Goal: Task Accomplishment & Management: Manage account settings

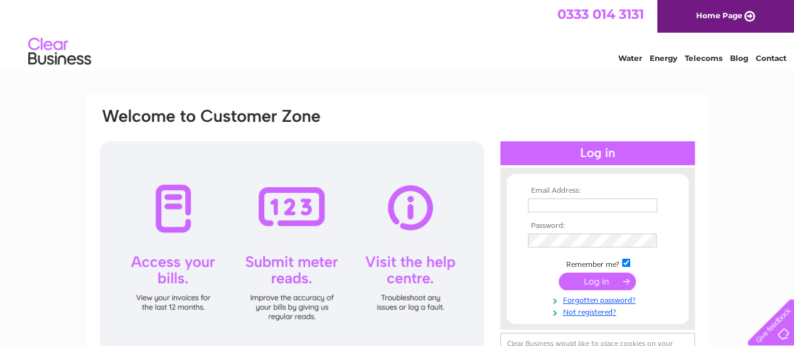
type input "[EMAIL_ADDRESS][DOMAIN_NAME]"
click at [590, 281] on input "submit" at bounding box center [597, 282] width 77 height 18
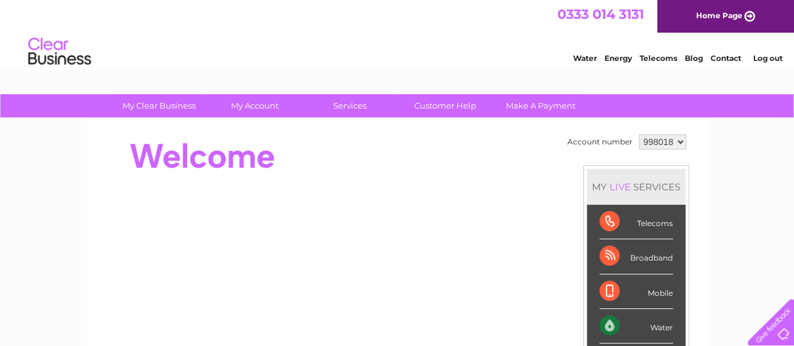
click at [668, 321] on div "Water" at bounding box center [636, 326] width 73 height 35
click at [614, 328] on div "Water" at bounding box center [636, 326] width 73 height 35
click at [651, 327] on div "Water" at bounding box center [636, 326] width 73 height 35
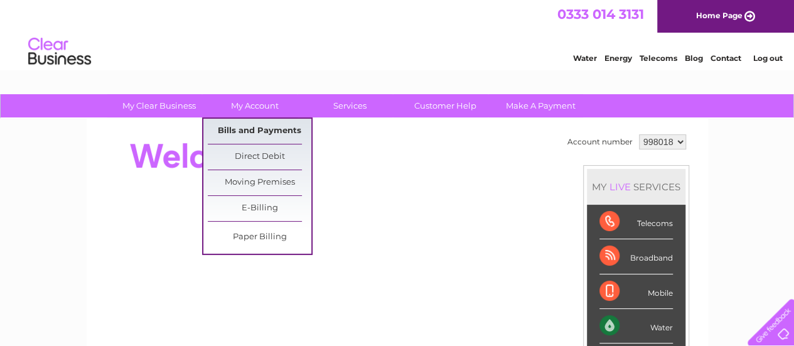
click at [268, 126] on link "Bills and Payments" at bounding box center [260, 131] width 104 height 25
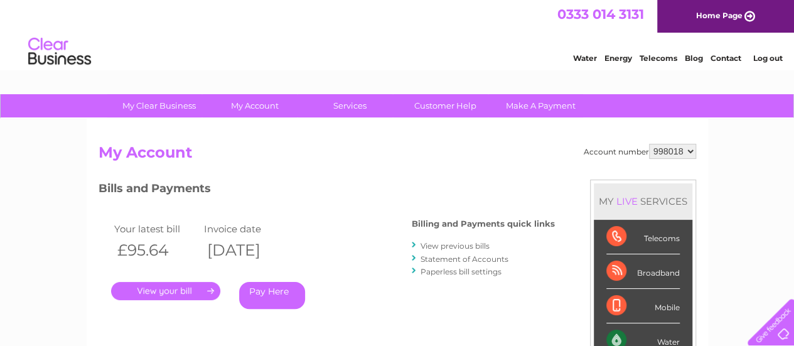
click at [191, 289] on link "." at bounding box center [165, 291] width 109 height 18
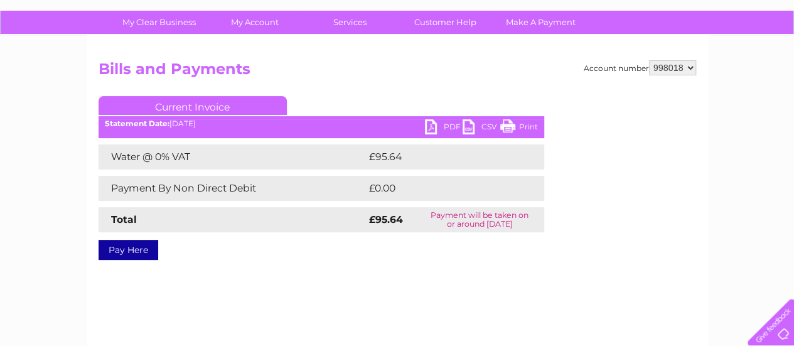
scroll to position [109, 0]
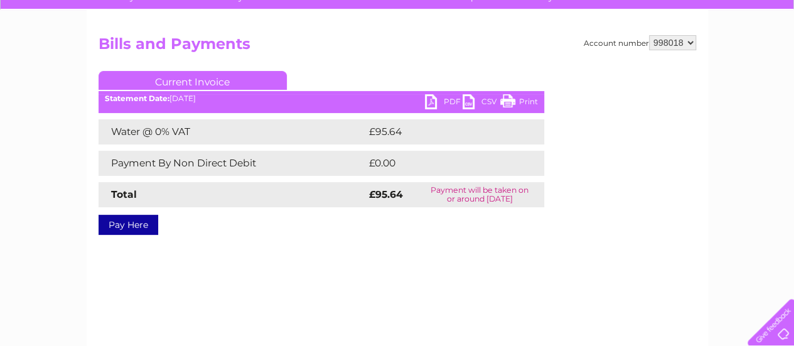
click at [259, 84] on link "Current Invoice" at bounding box center [193, 80] width 188 height 19
click at [257, 80] on link "Current Invoice" at bounding box center [193, 80] width 188 height 19
click at [440, 100] on link "PDF" at bounding box center [444, 103] width 38 height 18
click at [439, 97] on link "PDF" at bounding box center [444, 103] width 38 height 18
click at [418, 101] on div "Statement Date: 02/10/2025" at bounding box center [322, 98] width 446 height 9
